Goal: Entertainment & Leisure: Consume media (video, audio)

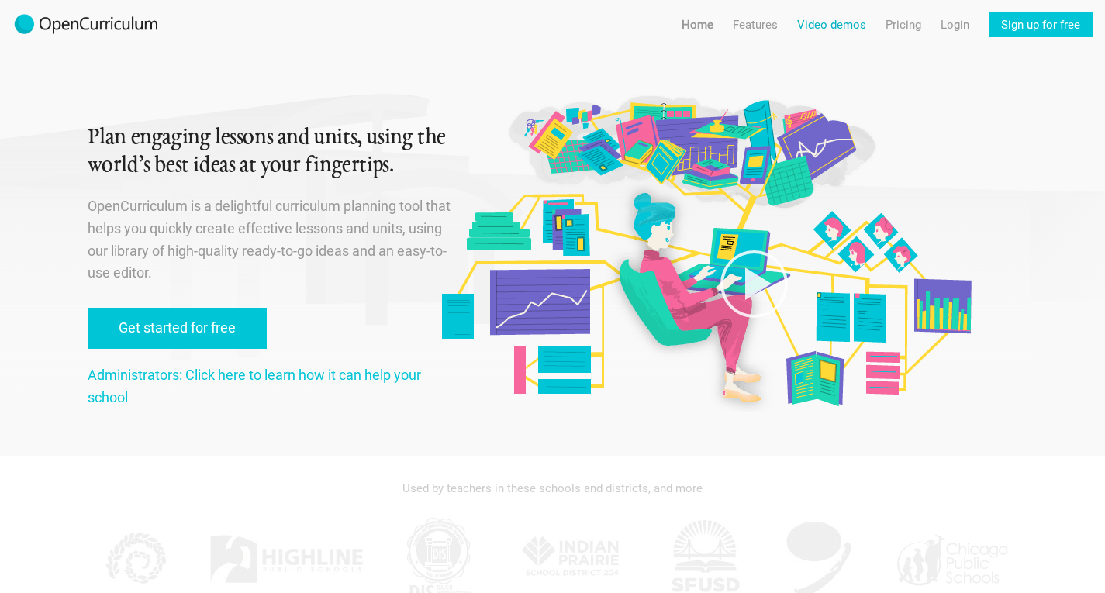
click at [844, 27] on link "Video demos" at bounding box center [831, 24] width 69 height 25
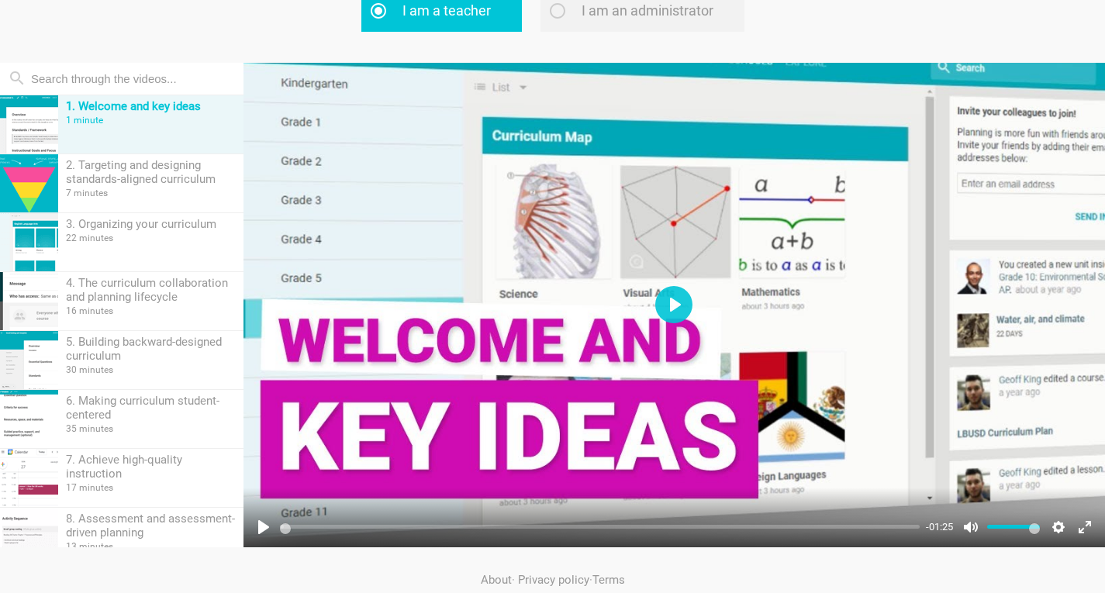
scroll to position [160, 0]
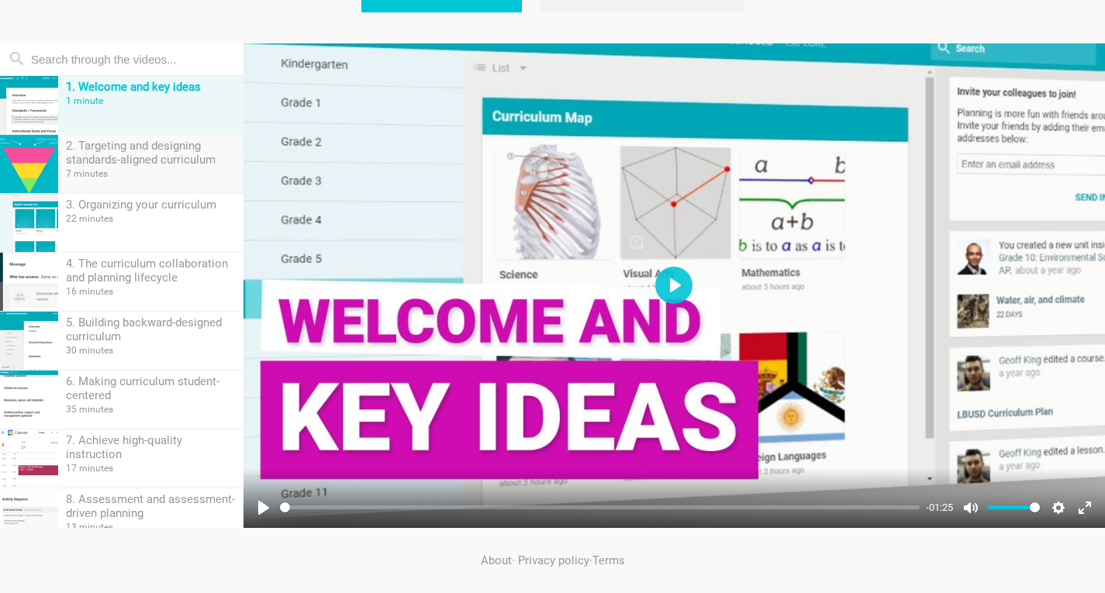
click at [137, 155] on div "2. Targeting and designing standards-aligned curriculum" at bounding box center [151, 153] width 170 height 28
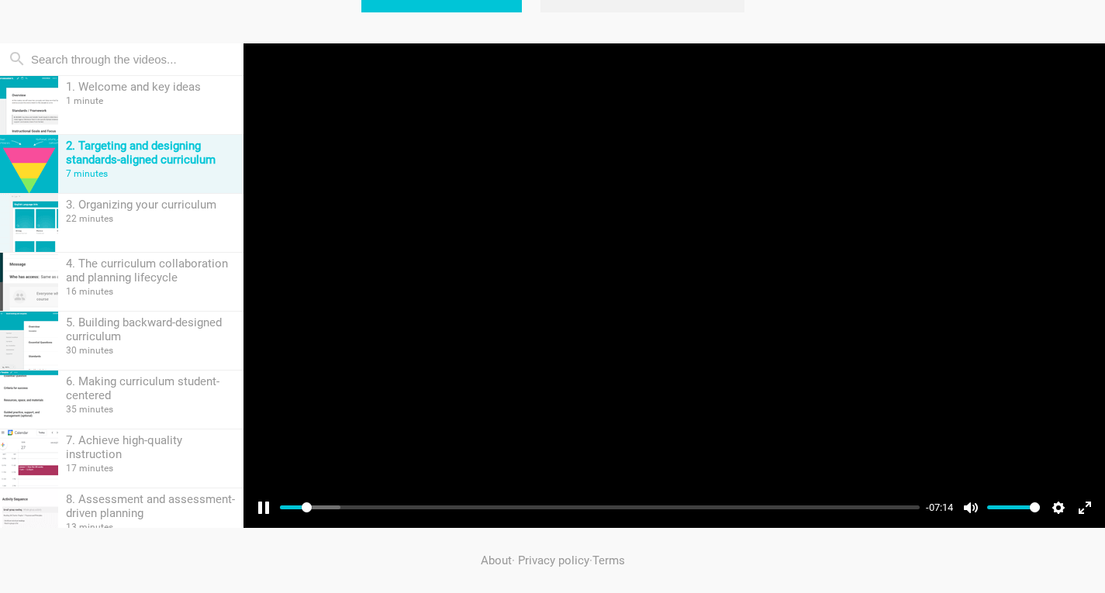
click at [611, 231] on div at bounding box center [674, 285] width 862 height 485
type input "14.06"
click at [565, 267] on div at bounding box center [674, 285] width 862 height 485
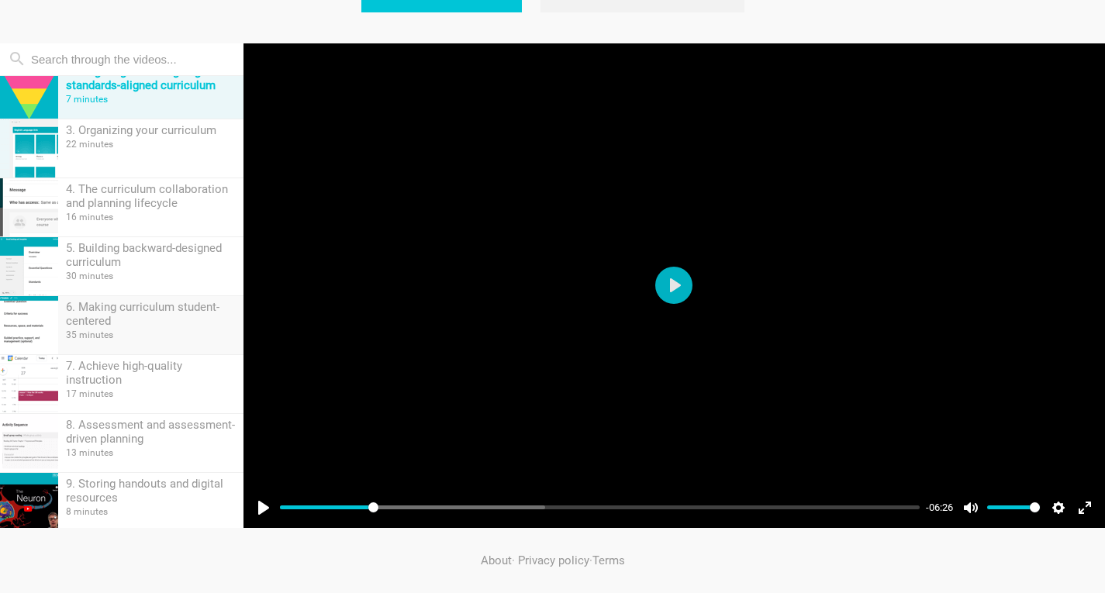
scroll to position [0, 0]
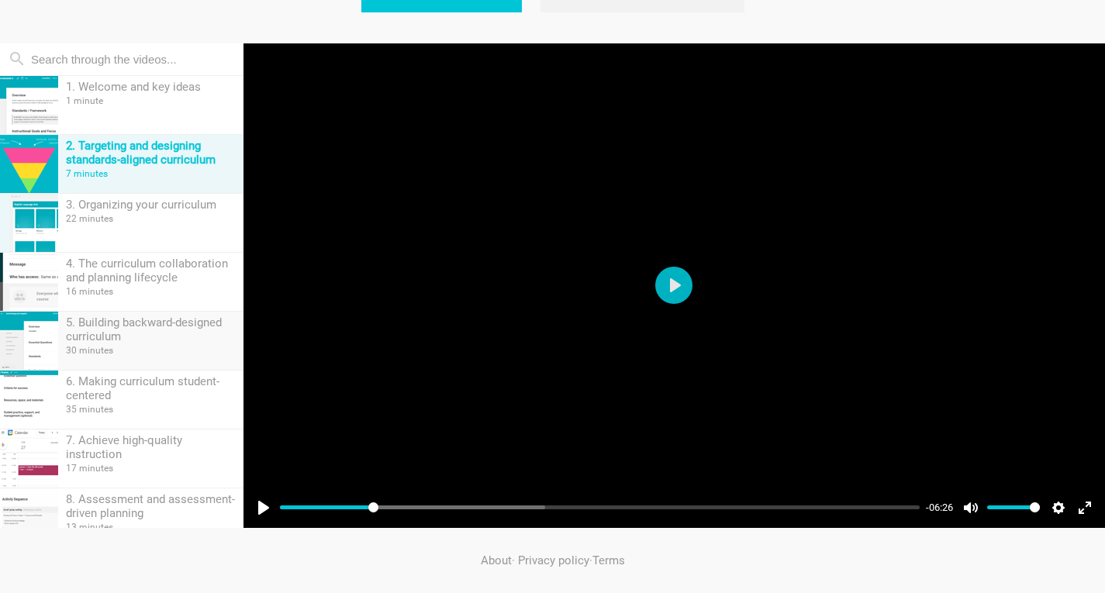
click at [109, 343] on div "5. Building backward-designed curriculum" at bounding box center [151, 330] width 170 height 28
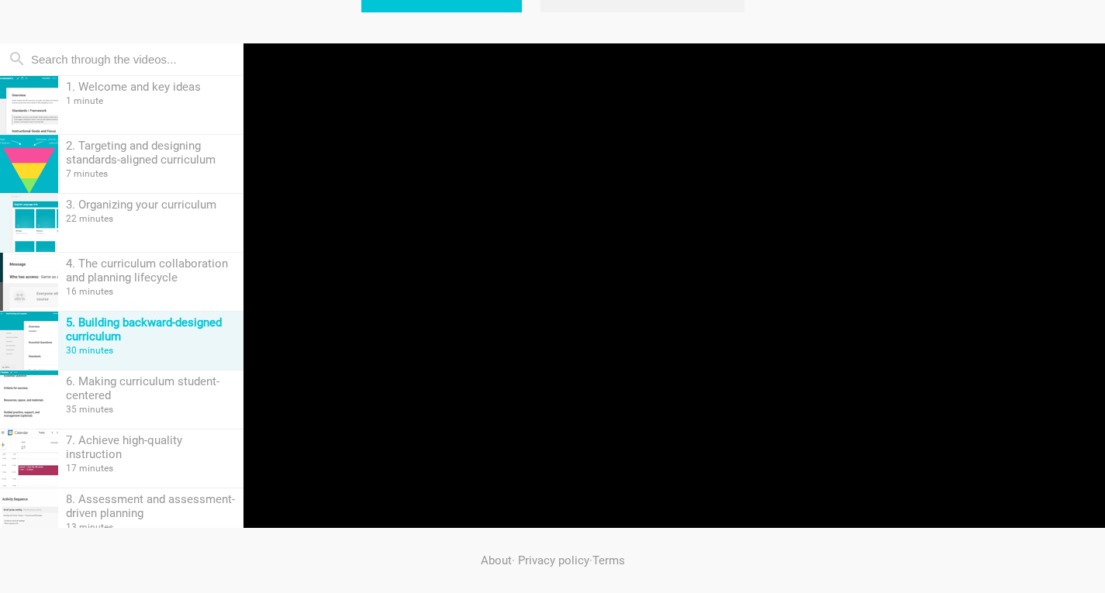
type input "0.07"
click at [688, 278] on div at bounding box center [674, 285] width 862 height 485
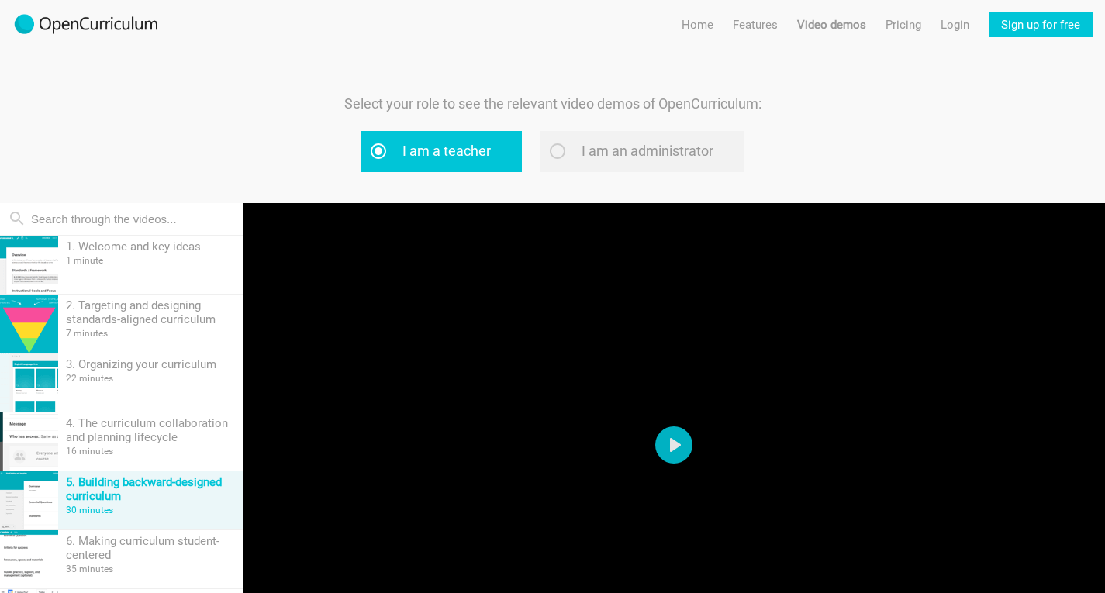
click at [870, 132] on div "Select your role to see the relevant video demos of OpenCurriculum: I am a teac…" at bounding box center [553, 132] width 930 height 79
click at [166, 260] on div "1 minute" at bounding box center [151, 260] width 170 height 11
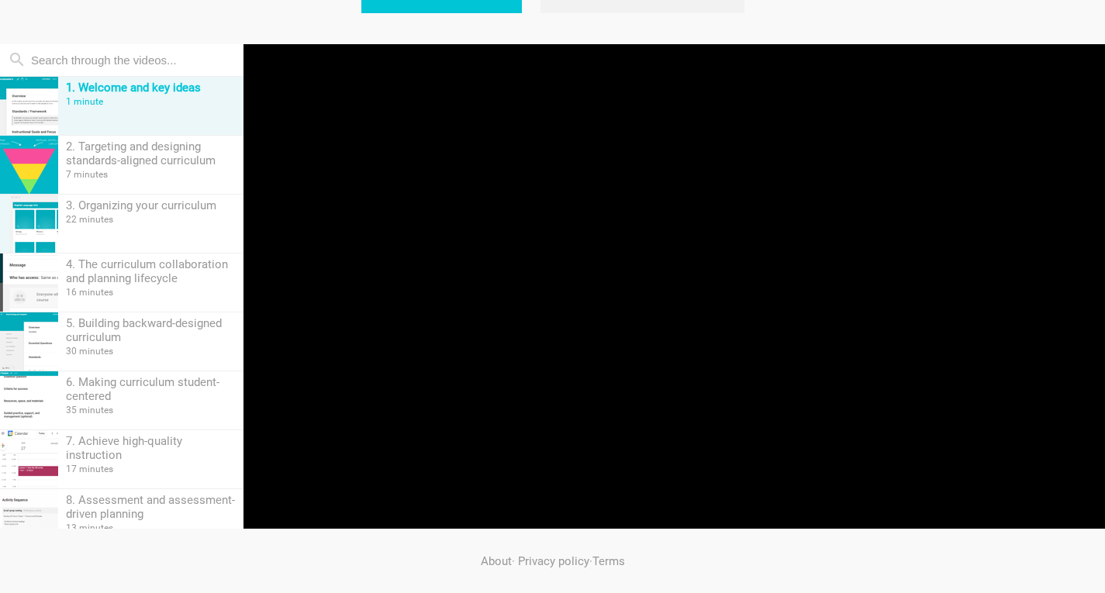
scroll to position [160, 0]
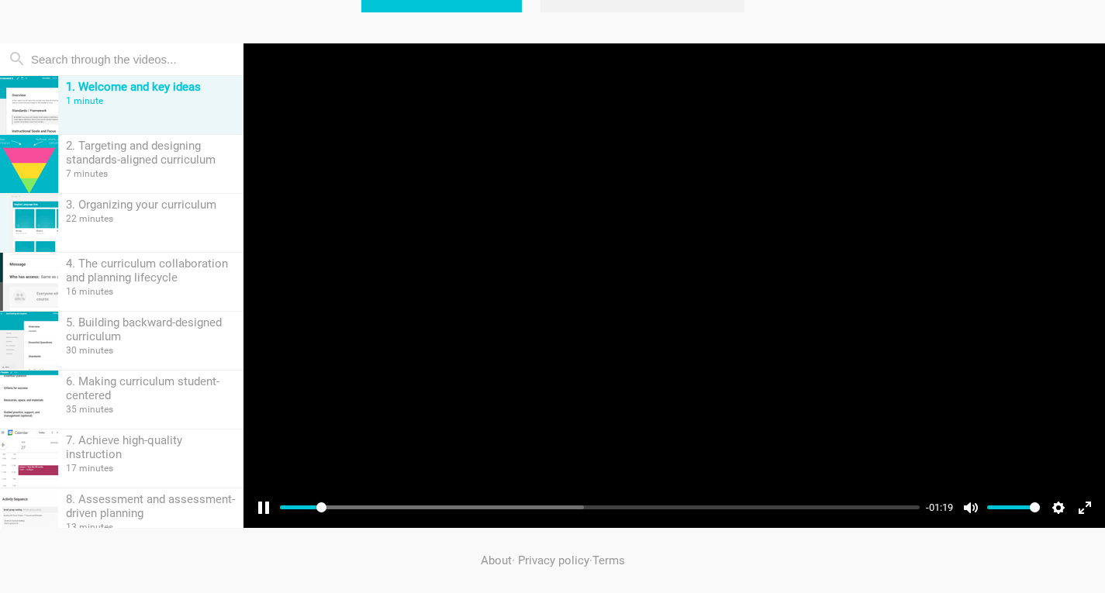
click at [785, 205] on div at bounding box center [674, 285] width 862 height 485
type input "5.94"
